Goal: Check status: Verify the current state of an ongoing process or item

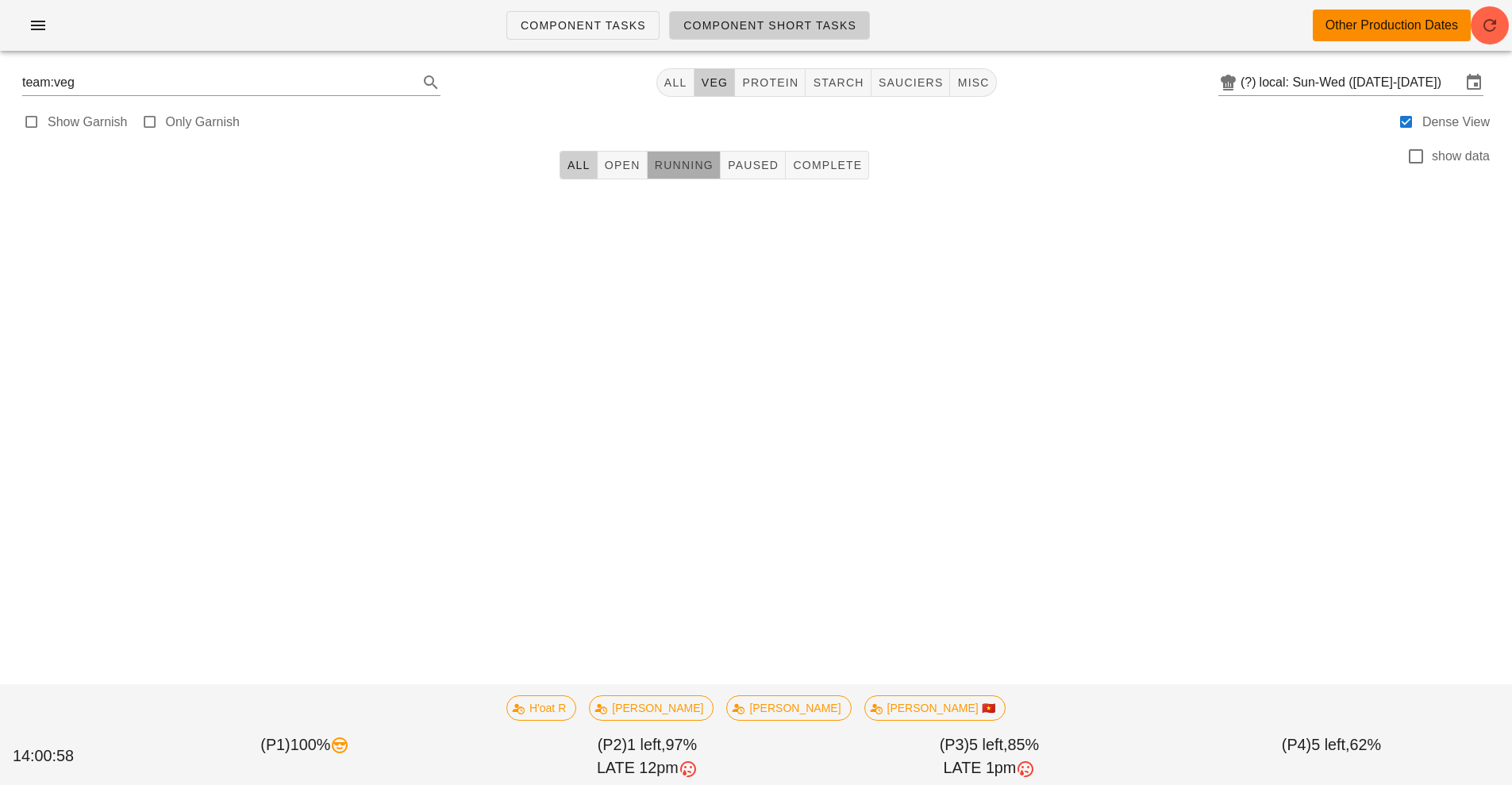
click at [665, 156] on button "Running" at bounding box center [684, 164] width 73 height 28
click at [1498, 41] on button "button" at bounding box center [1489, 25] width 38 height 38
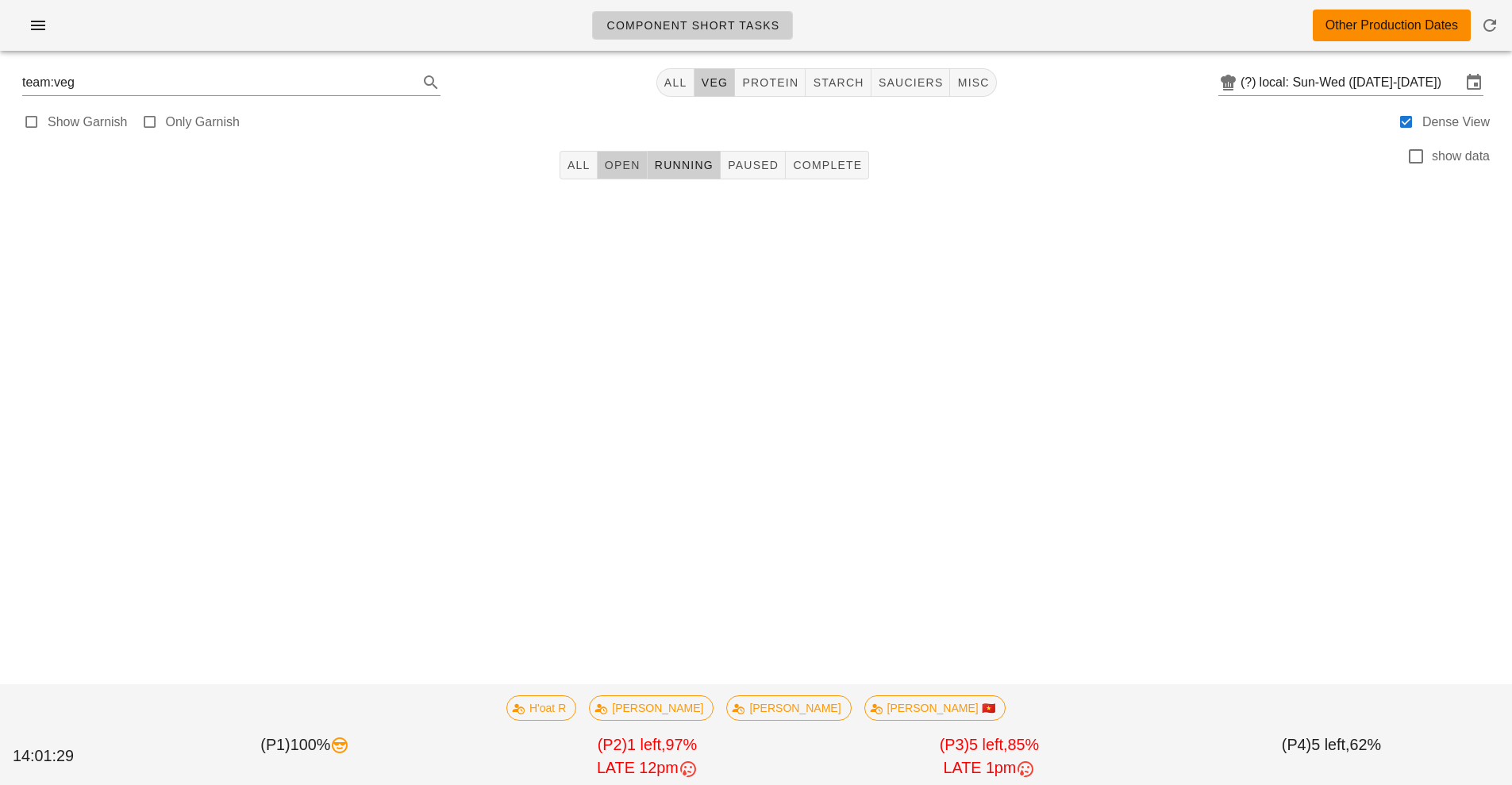
click at [623, 163] on span "Open" at bounding box center [622, 165] width 37 height 13
